Goal: Navigation & Orientation: Find specific page/section

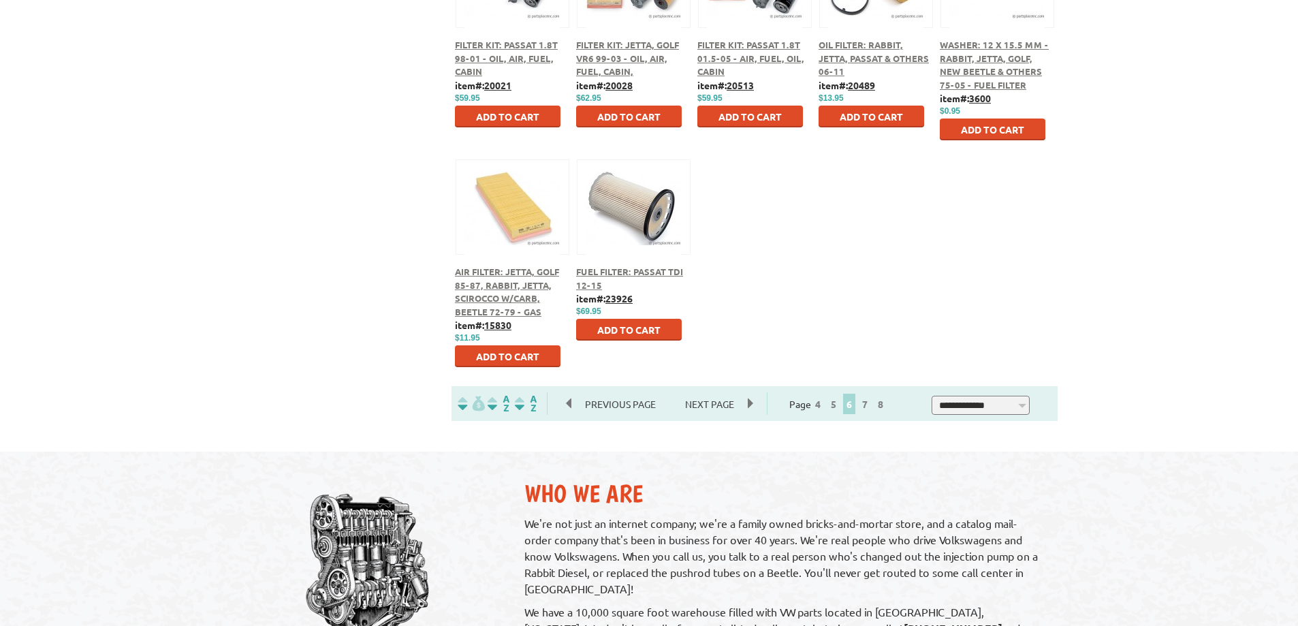
scroll to position [749, 0]
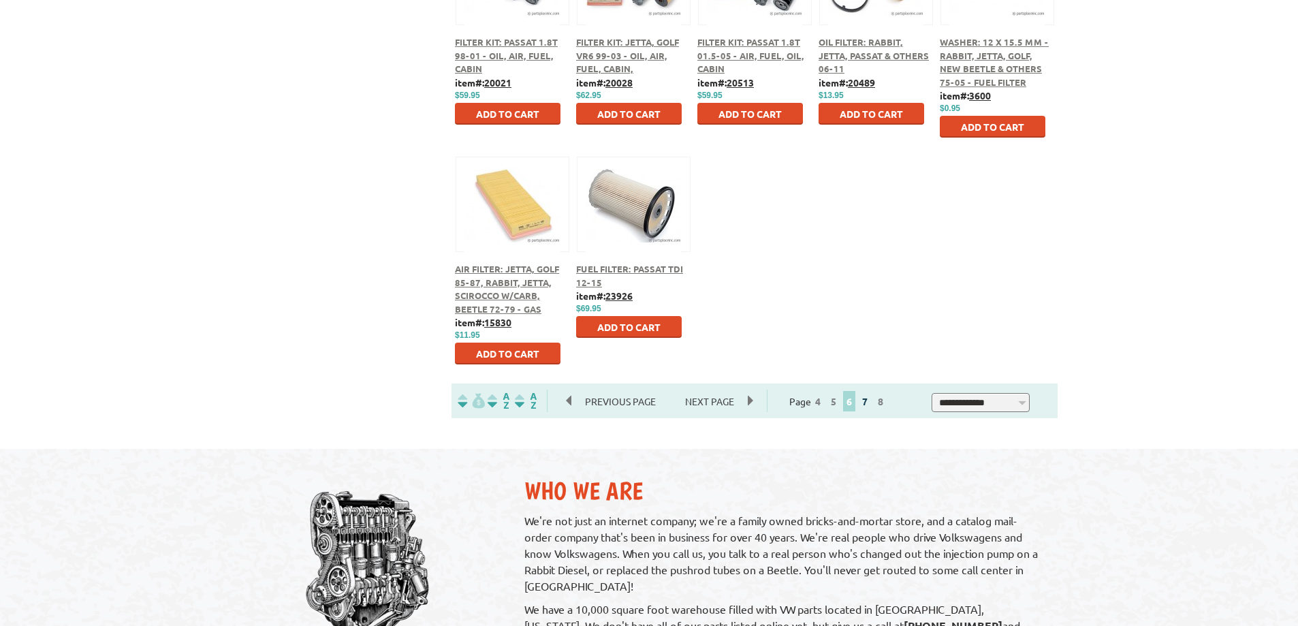
click at [871, 400] on link "7" at bounding box center [865, 401] width 12 height 12
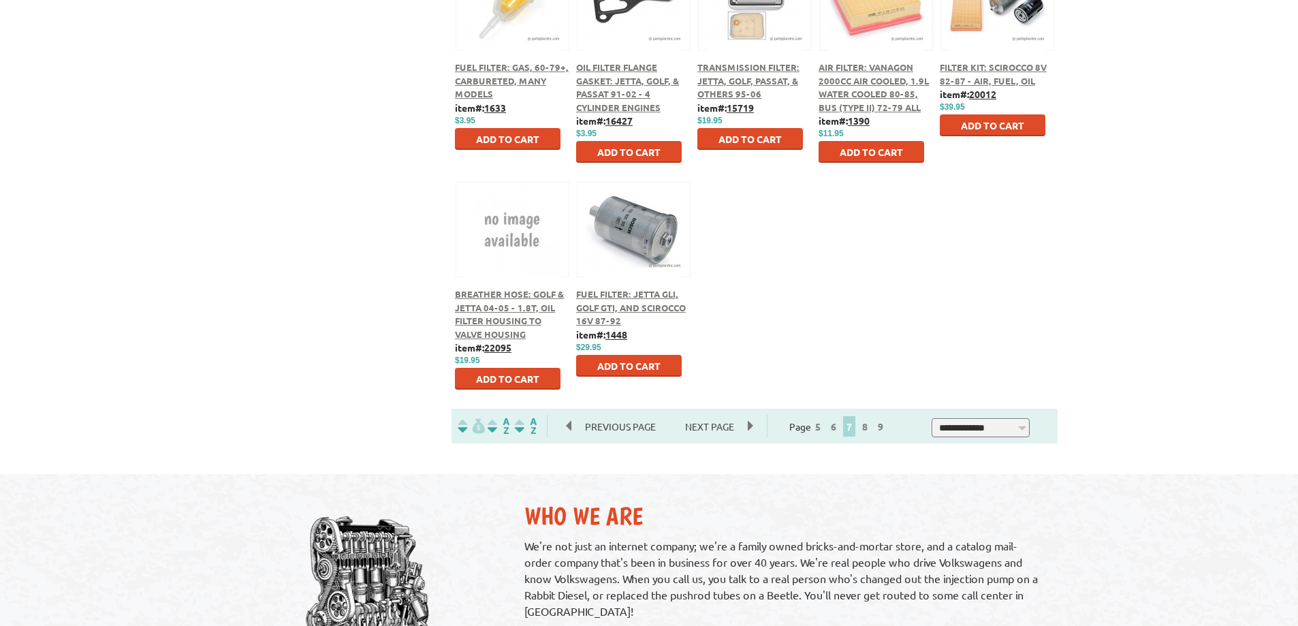
scroll to position [885, 0]
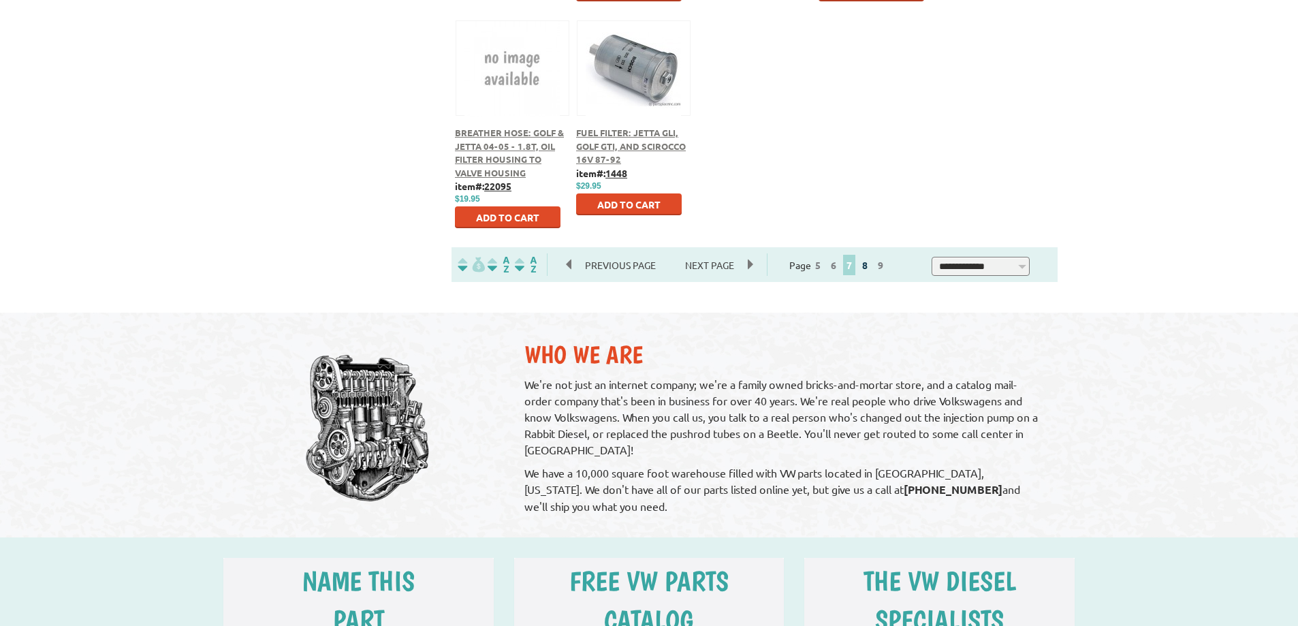
click at [871, 265] on link "8" at bounding box center [865, 265] width 12 height 12
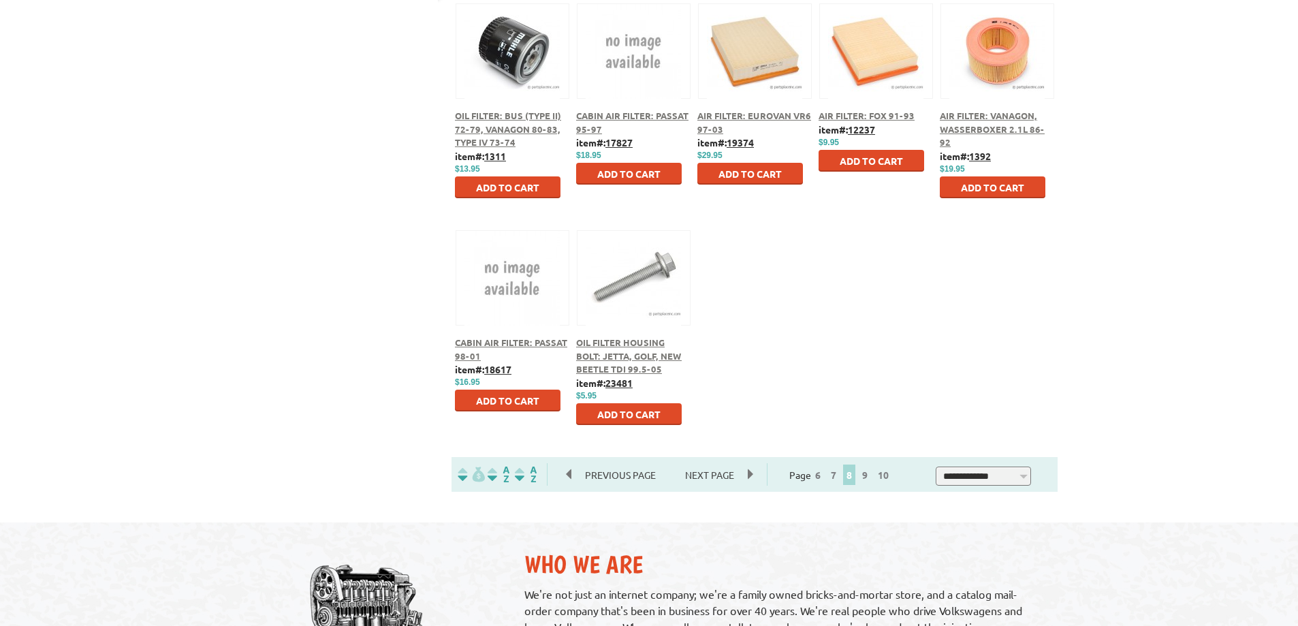
scroll to position [681, 0]
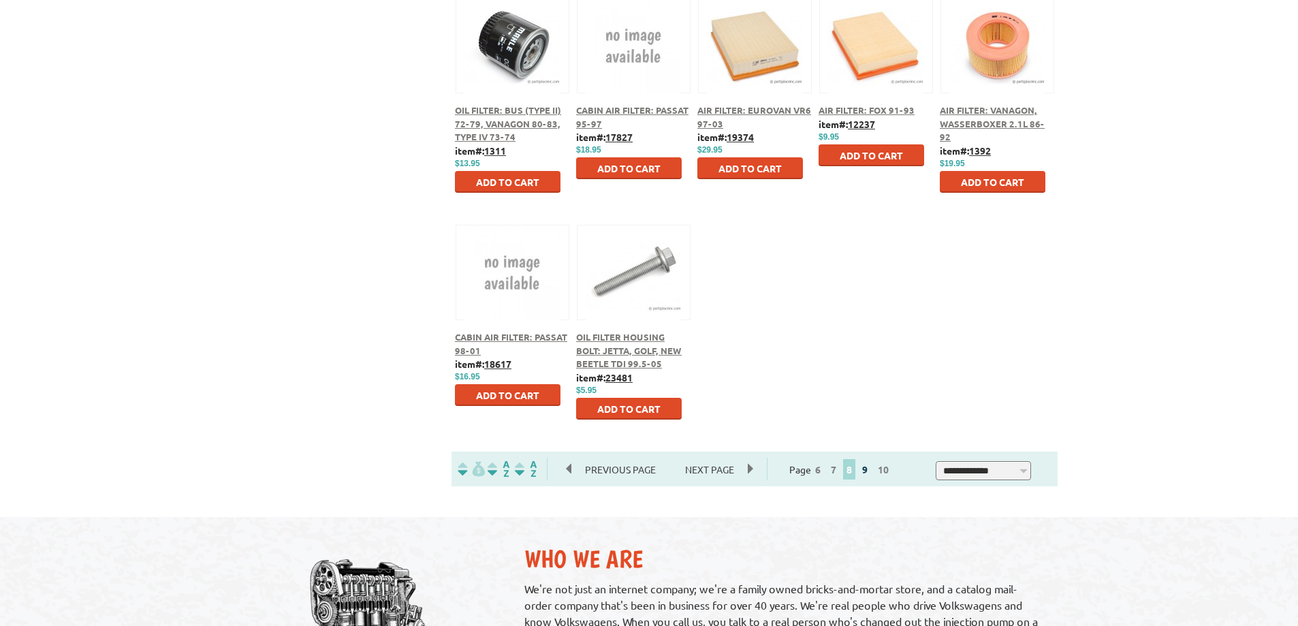
click at [871, 469] on link "9" at bounding box center [865, 469] width 12 height 12
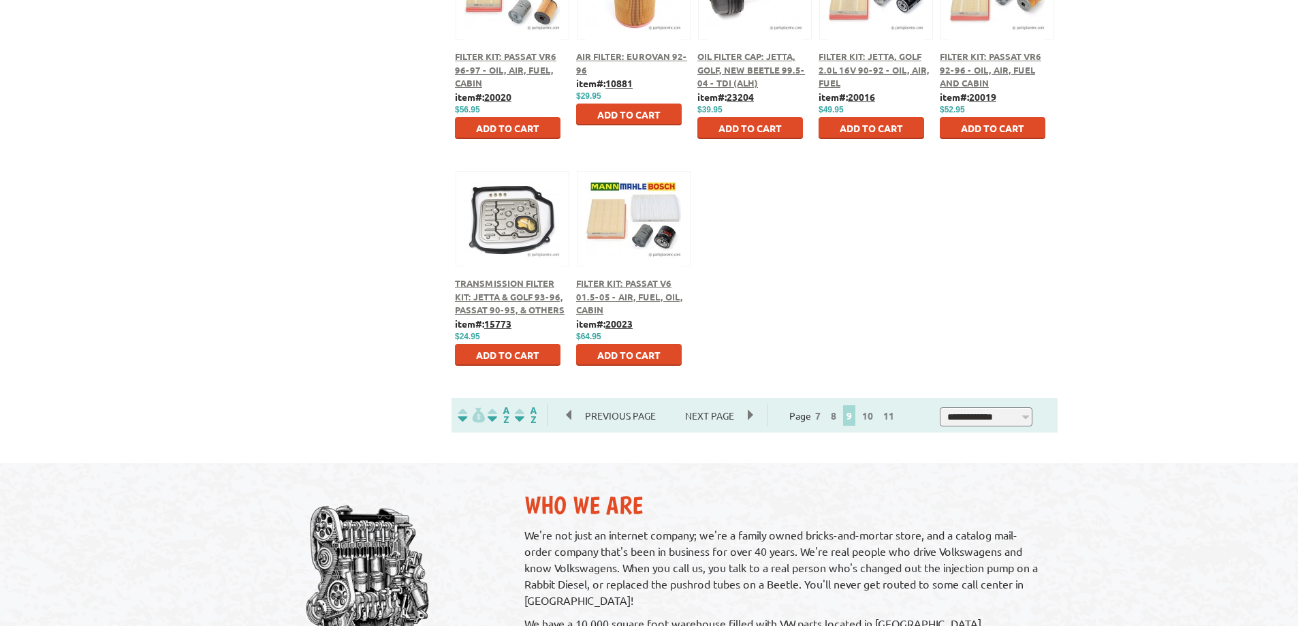
scroll to position [749, 0]
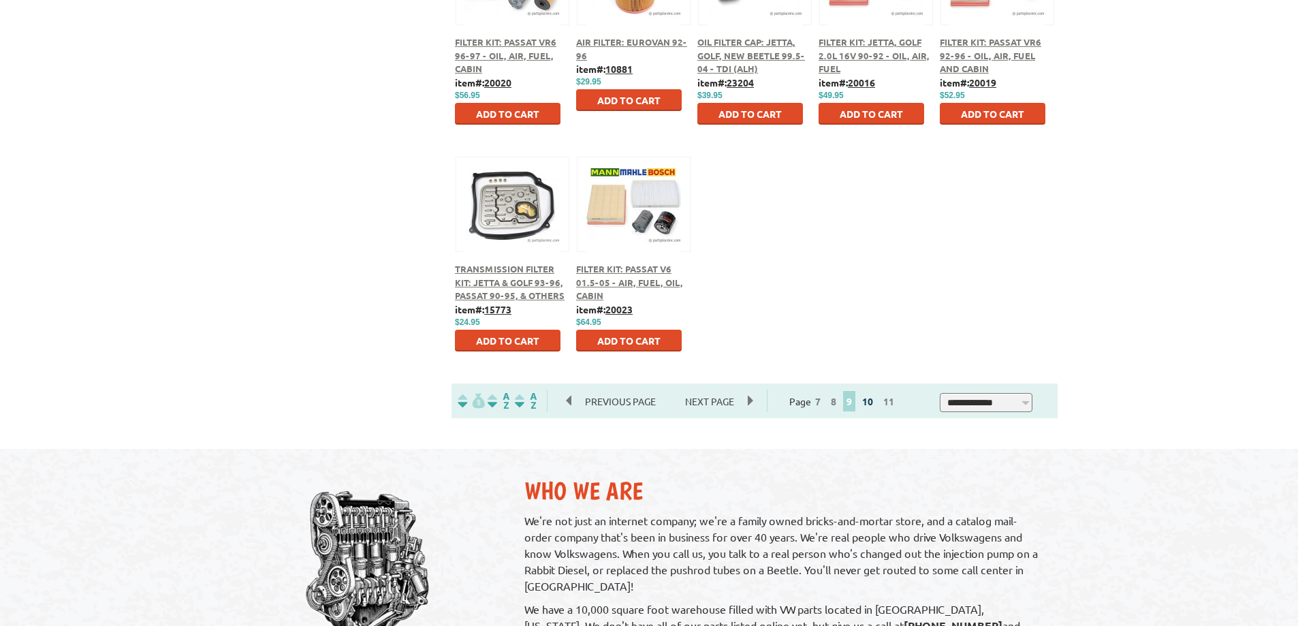
click at [875, 398] on link "10" at bounding box center [868, 401] width 18 height 12
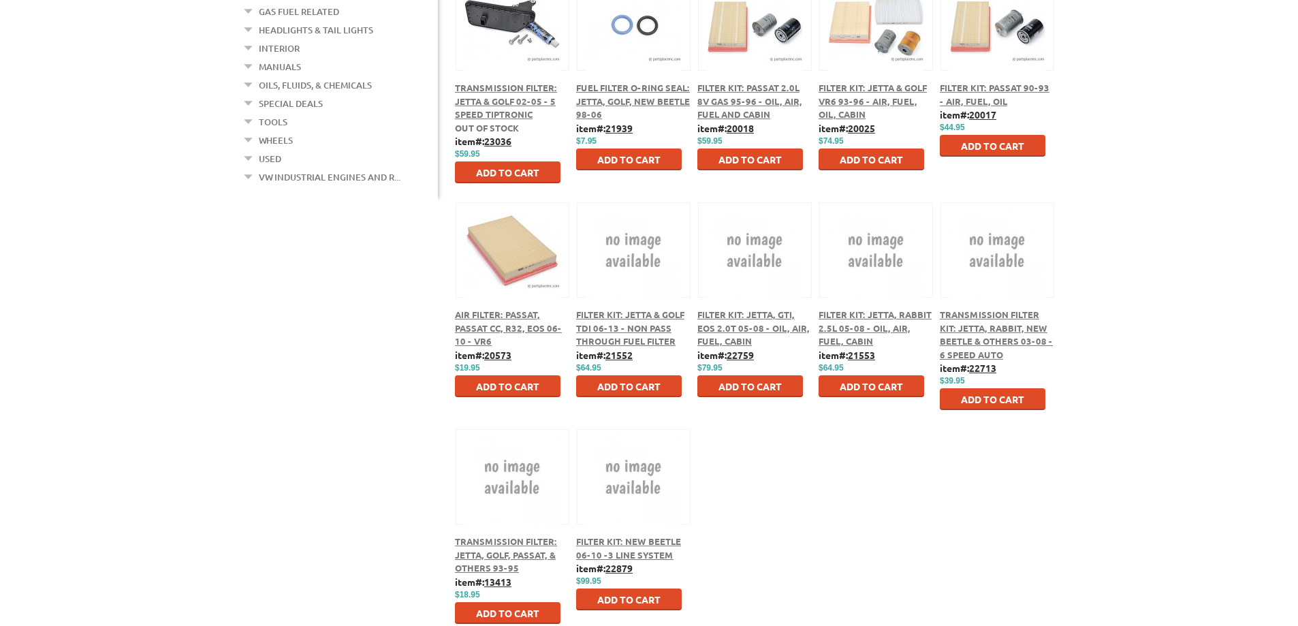
scroll to position [613, 0]
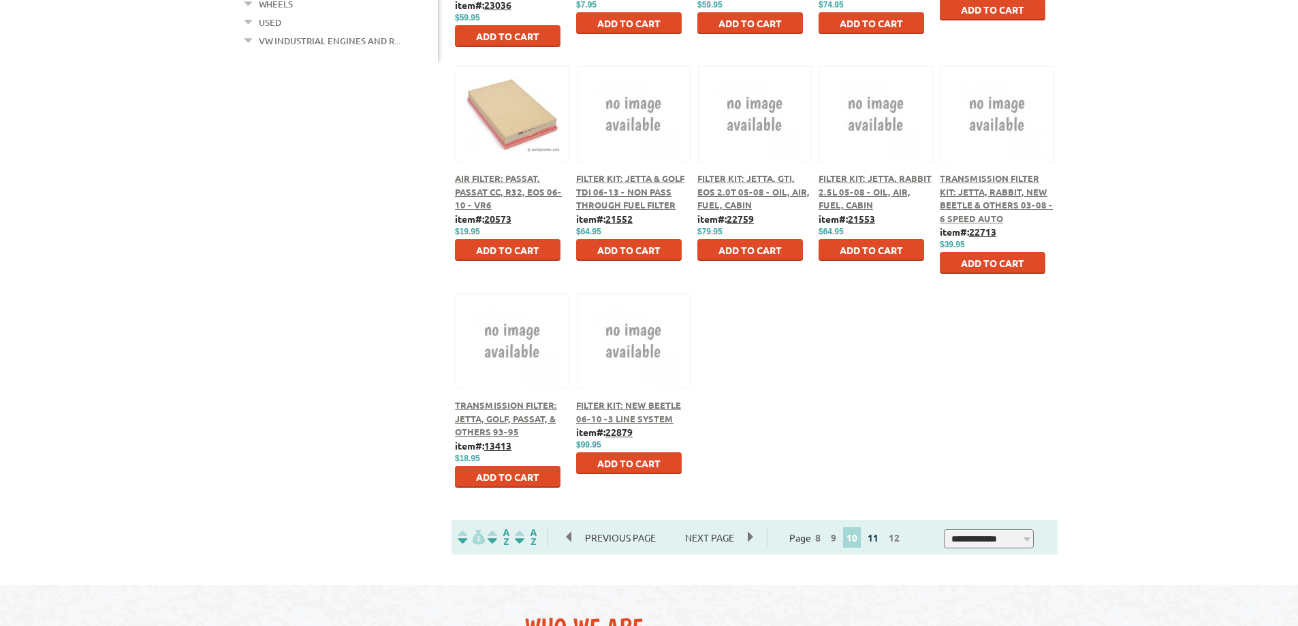
click at [881, 539] on link "11" at bounding box center [873, 537] width 18 height 12
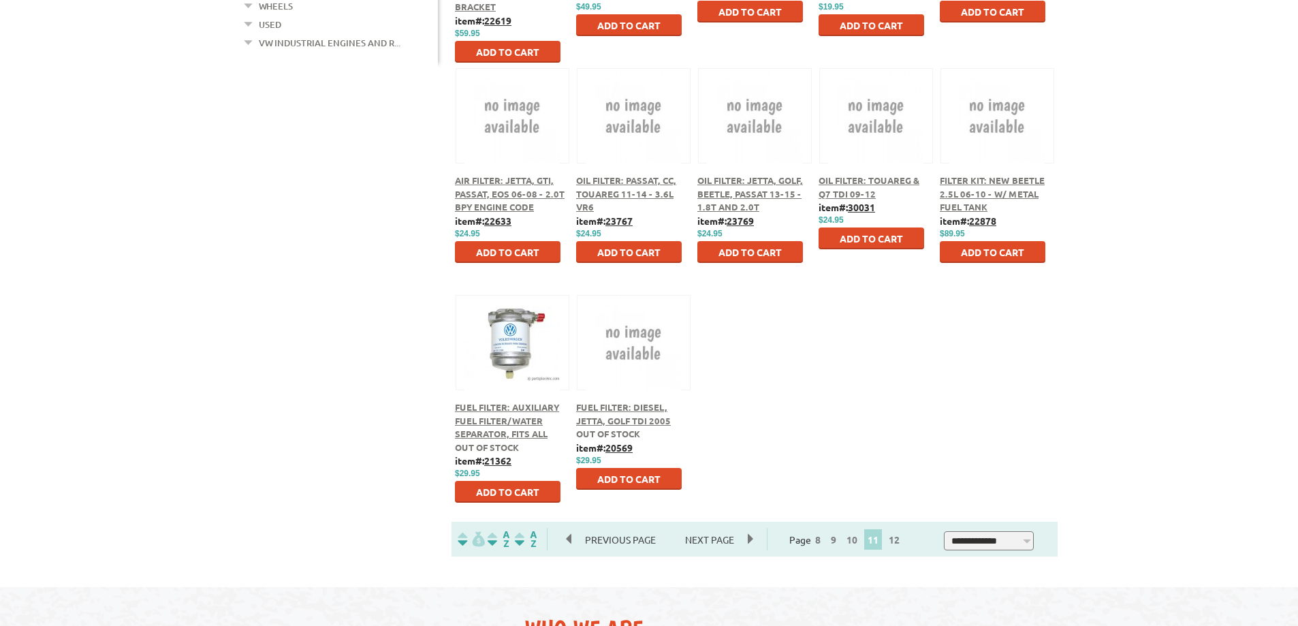
scroll to position [613, 0]
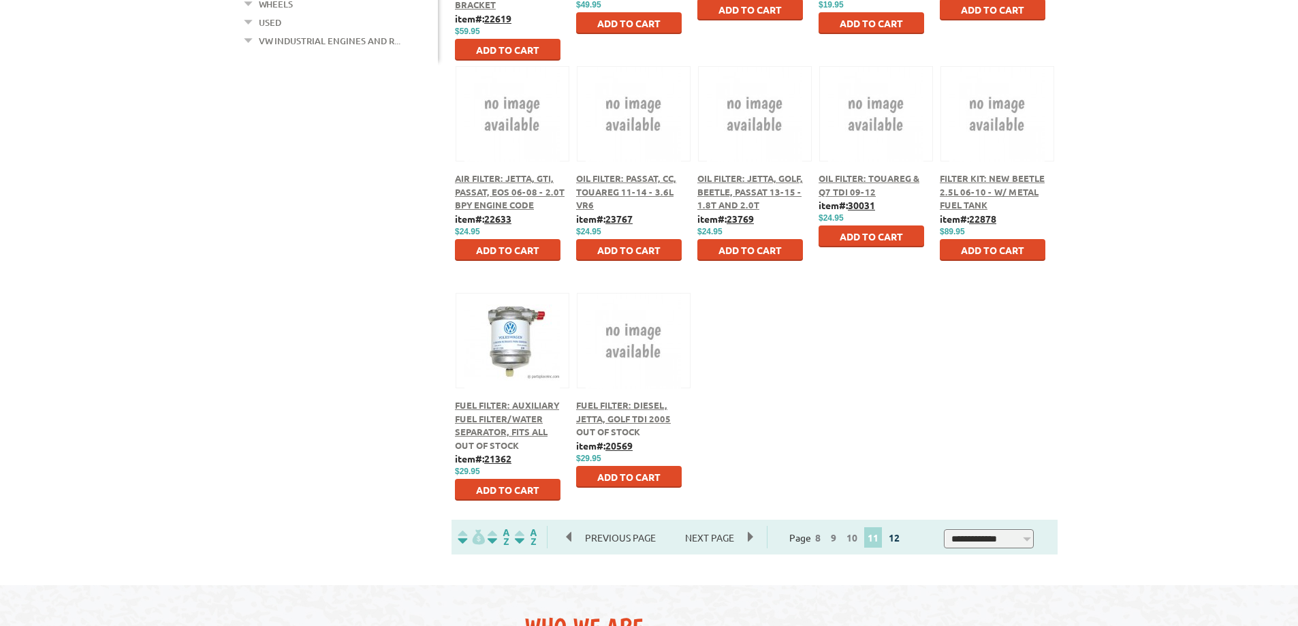
click at [902, 537] on link "12" at bounding box center [894, 537] width 18 height 12
